Goal: Information Seeking & Learning: Understand process/instructions

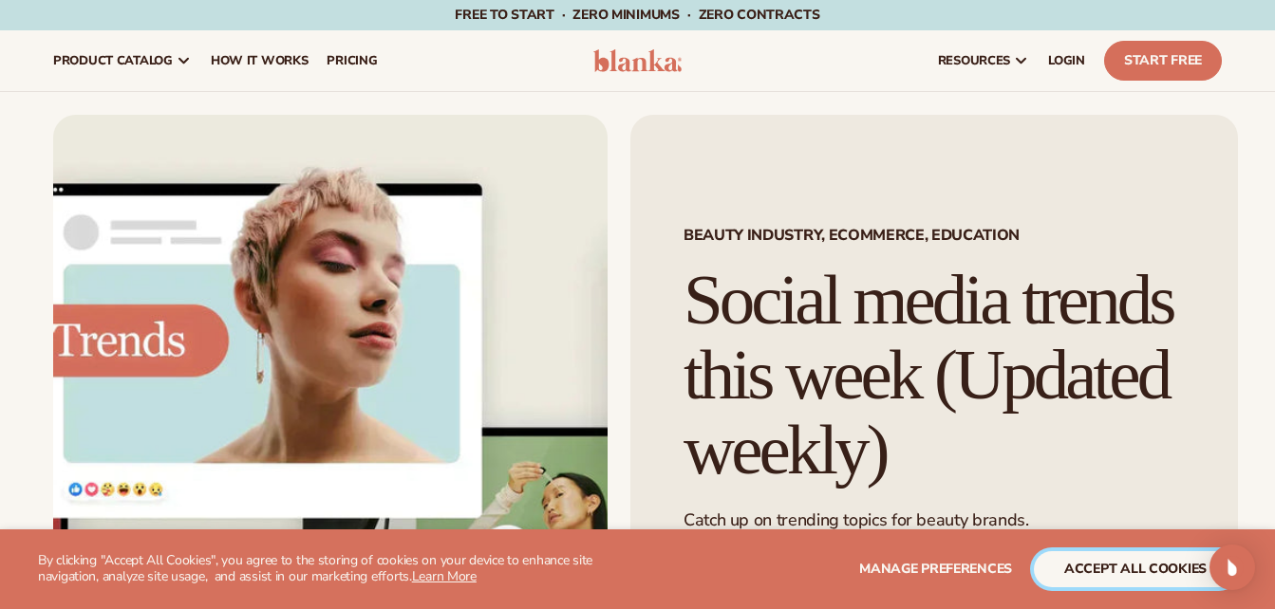
click at [1125, 577] on button "accept all cookies" at bounding box center [1135, 570] width 203 height 36
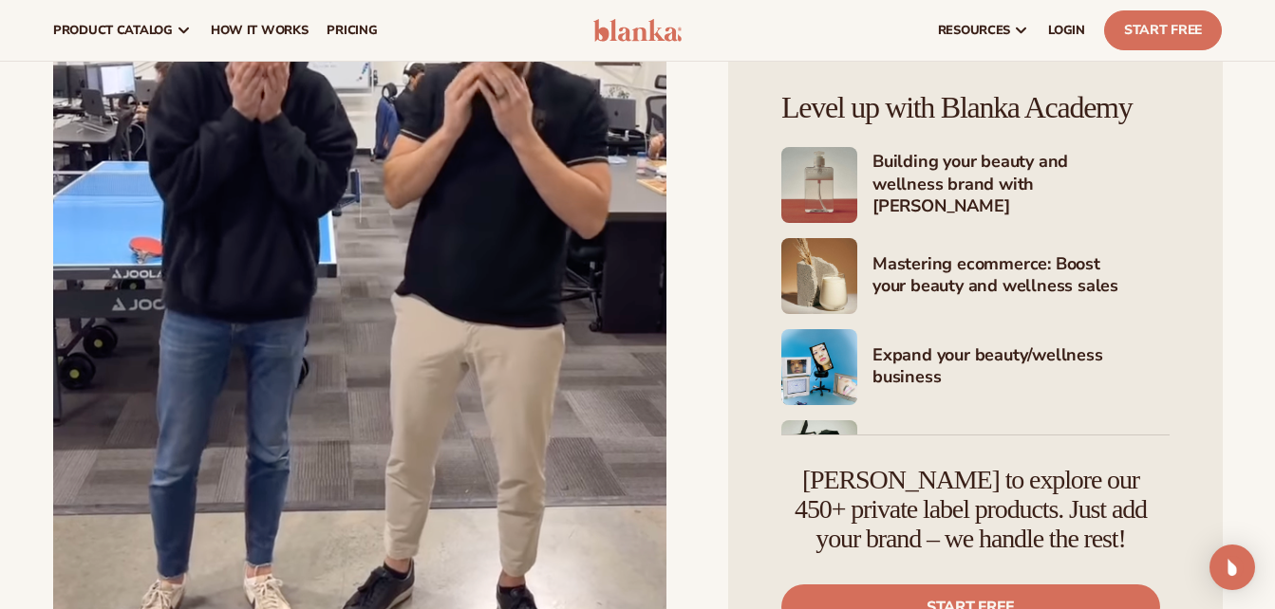
scroll to position [89122, 0]
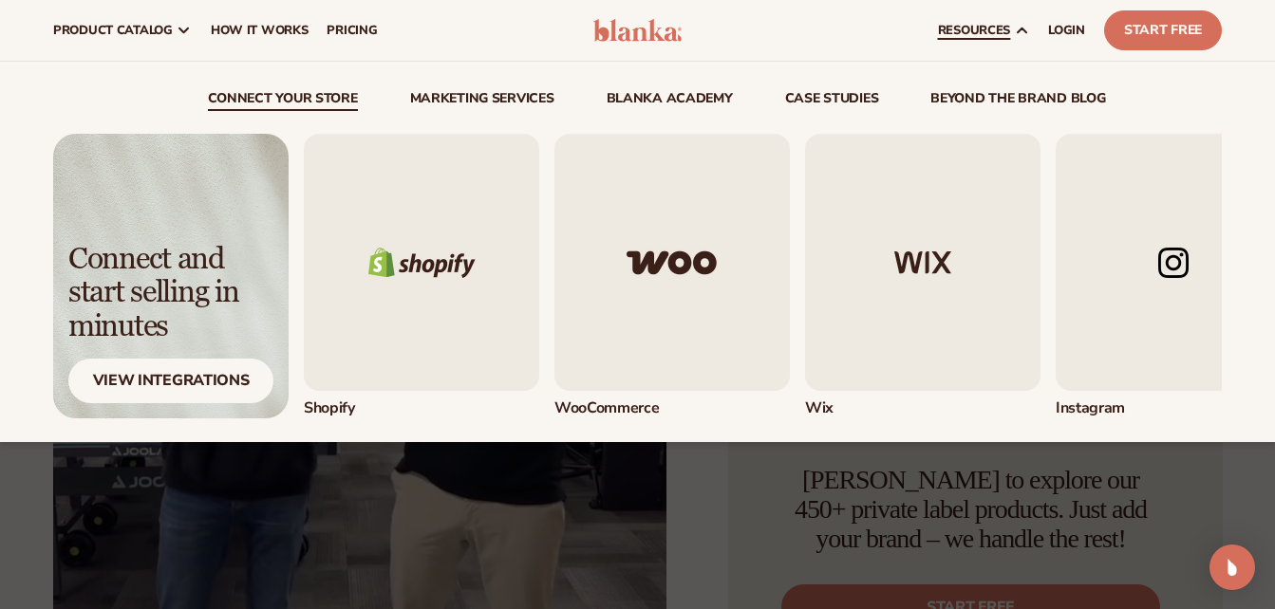
click at [967, 31] on span "resources" at bounding box center [974, 30] width 72 height 15
click at [990, 26] on span "resources" at bounding box center [974, 30] width 72 height 15
click at [744, 271] on img "2 / 5" at bounding box center [671, 262] width 235 height 257
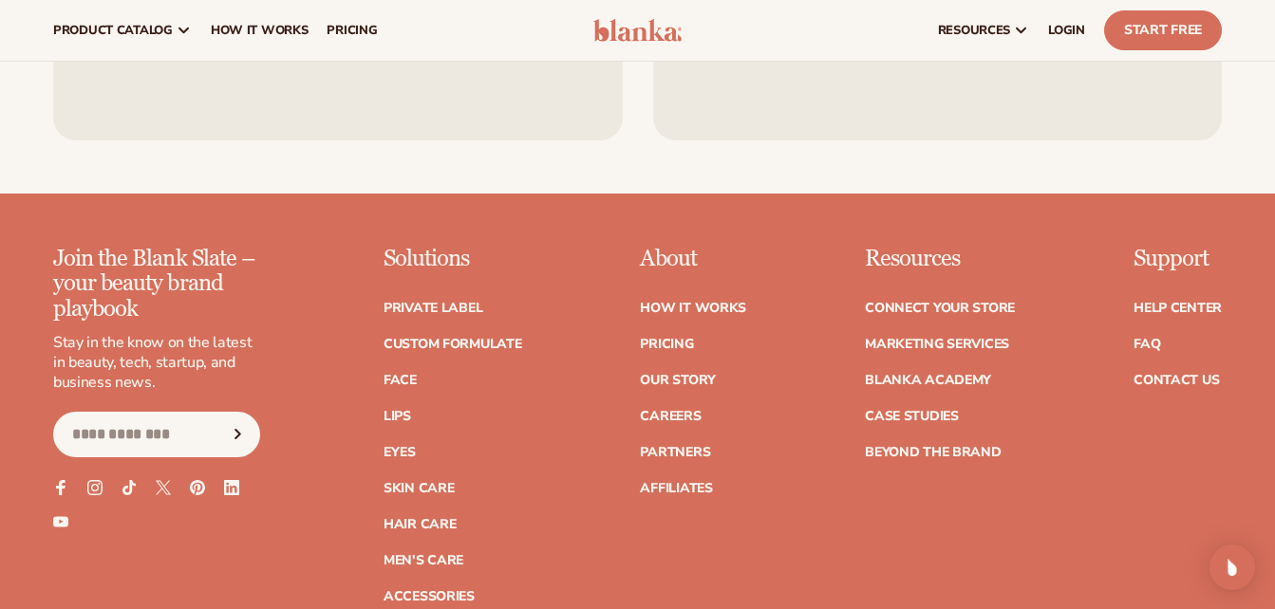
scroll to position [2538, 0]
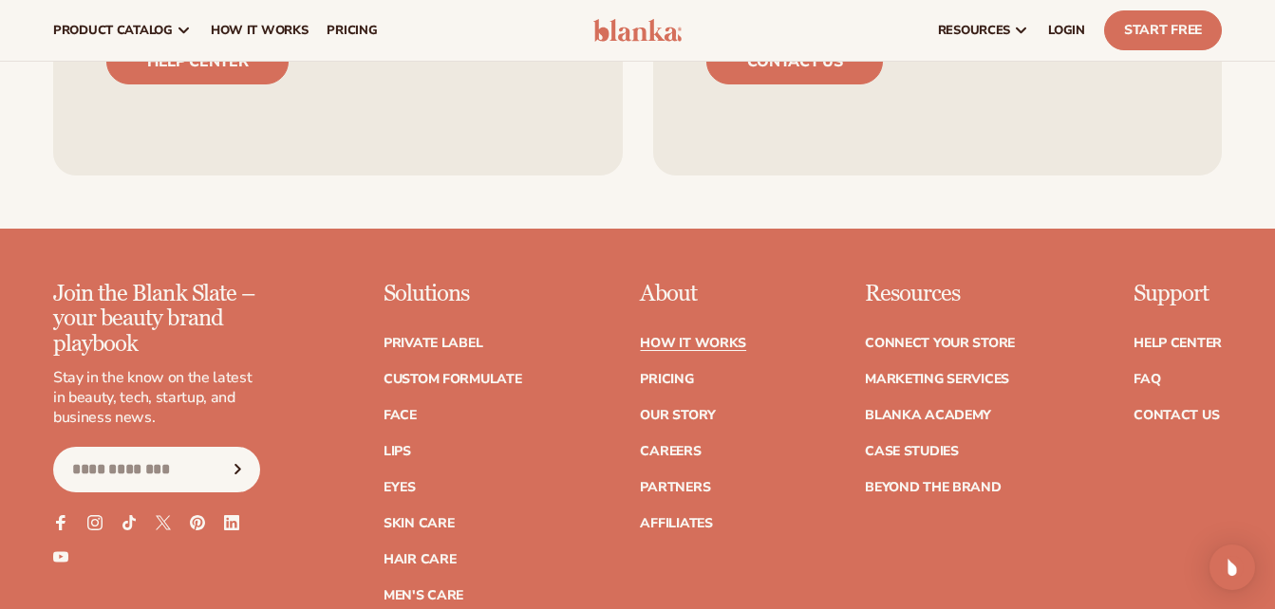
click at [704, 337] on link "How It Works" at bounding box center [693, 343] width 106 height 13
